Goal: Task Accomplishment & Management: Use online tool/utility

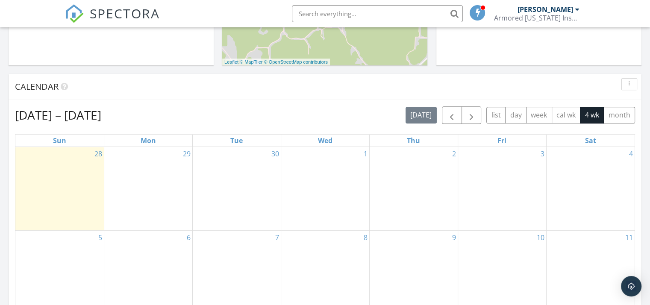
scroll to position [405, 0]
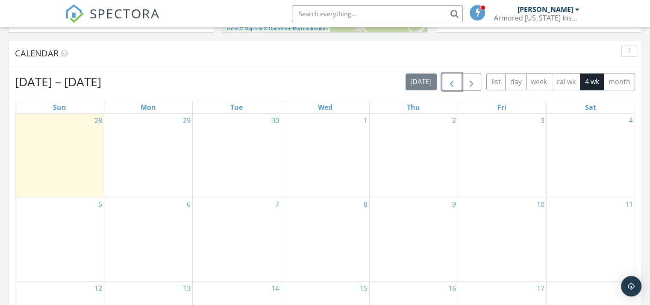
click at [451, 80] on span "button" at bounding box center [452, 82] width 10 height 10
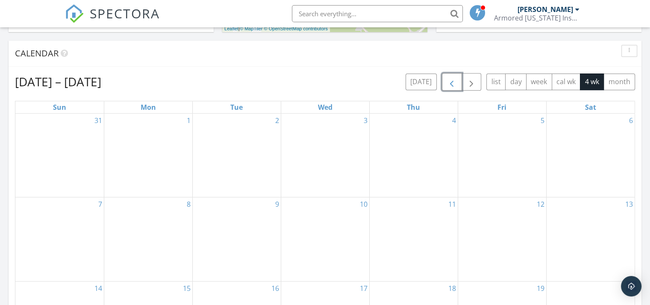
click at [451, 80] on span "button" at bounding box center [452, 82] width 10 height 10
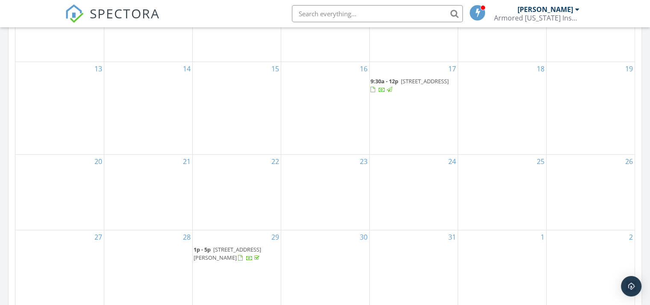
scroll to position [533, 0]
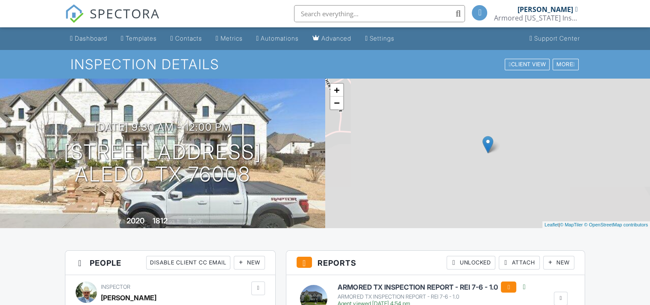
scroll to position [171, 0]
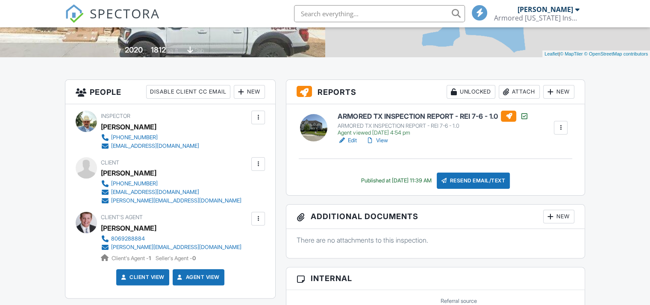
click at [382, 140] on link "View" at bounding box center [376, 140] width 22 height 9
